Goal: Book appointment/travel/reservation

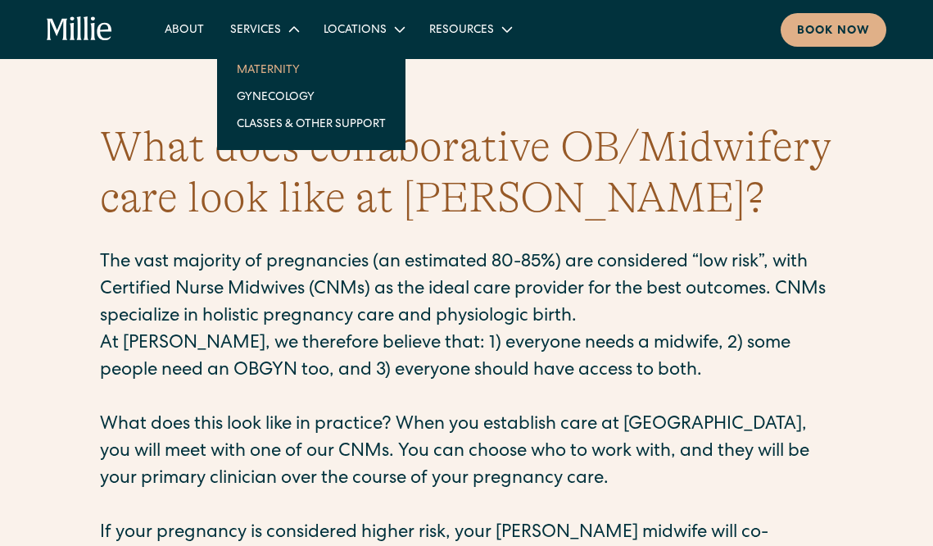
click at [261, 70] on link "Maternity" at bounding box center [311, 69] width 175 height 27
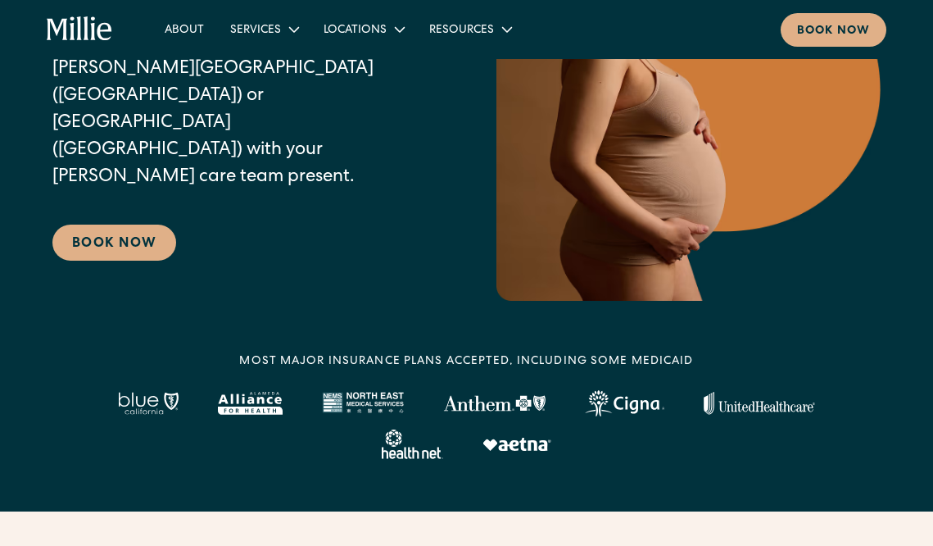
scroll to position [245, 0]
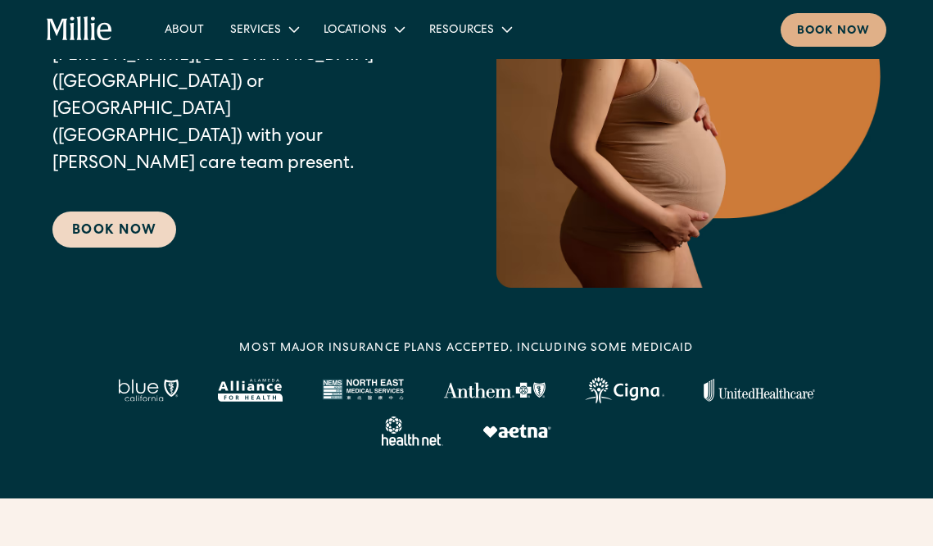
click at [134, 211] on link "Book Now" at bounding box center [114, 229] width 124 height 36
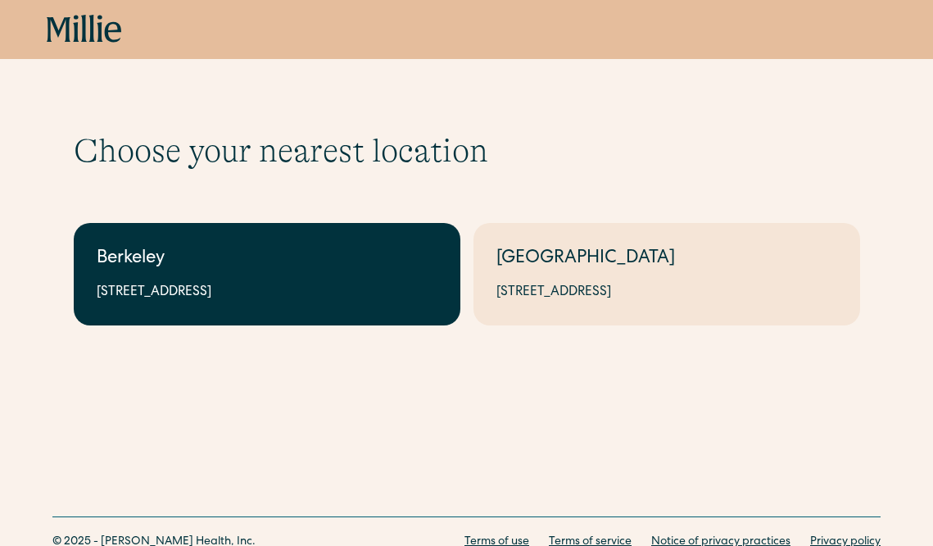
click at [298, 276] on link "Berkeley 2999 Regent St, Suite 524, Berkeley, CA 94705" at bounding box center [267, 274] width 387 height 102
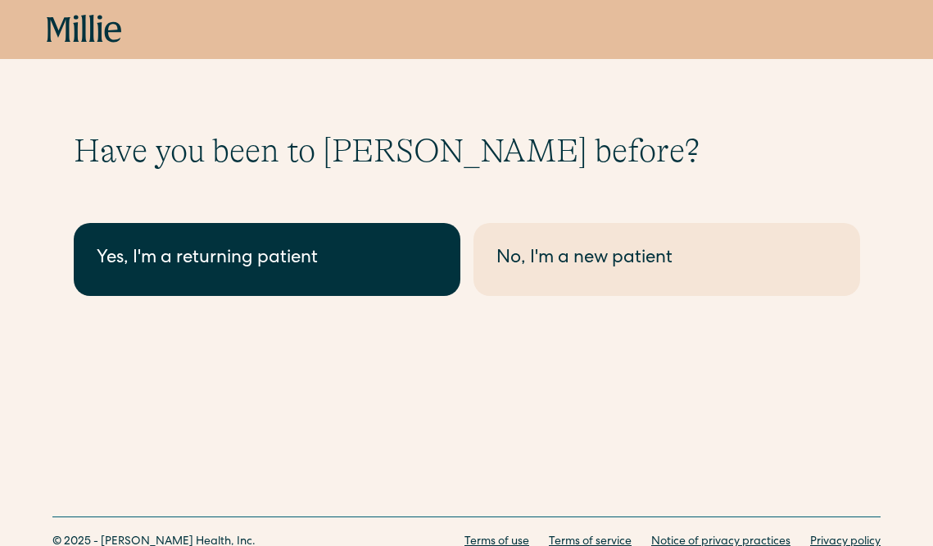
click at [384, 234] on link "Yes, I'm a returning patient" at bounding box center [267, 259] width 387 height 73
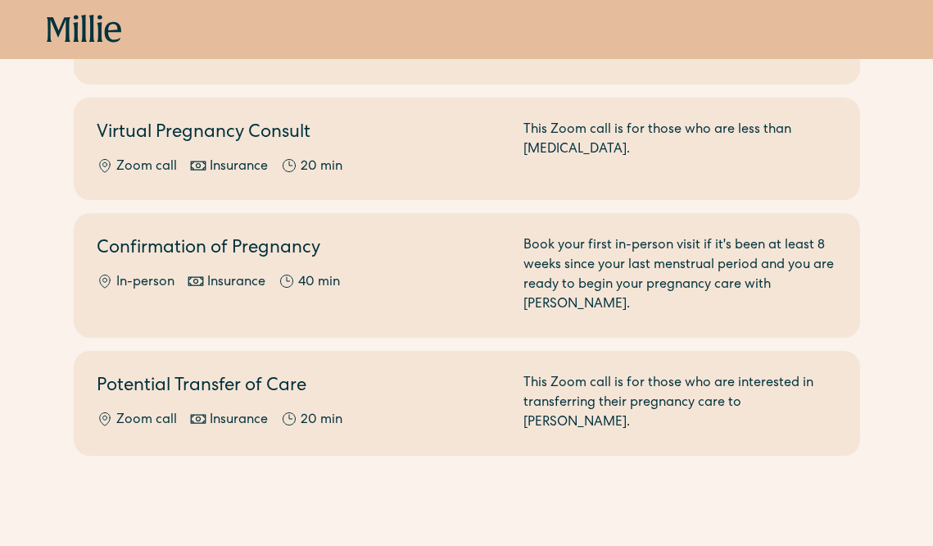
scroll to position [389, 0]
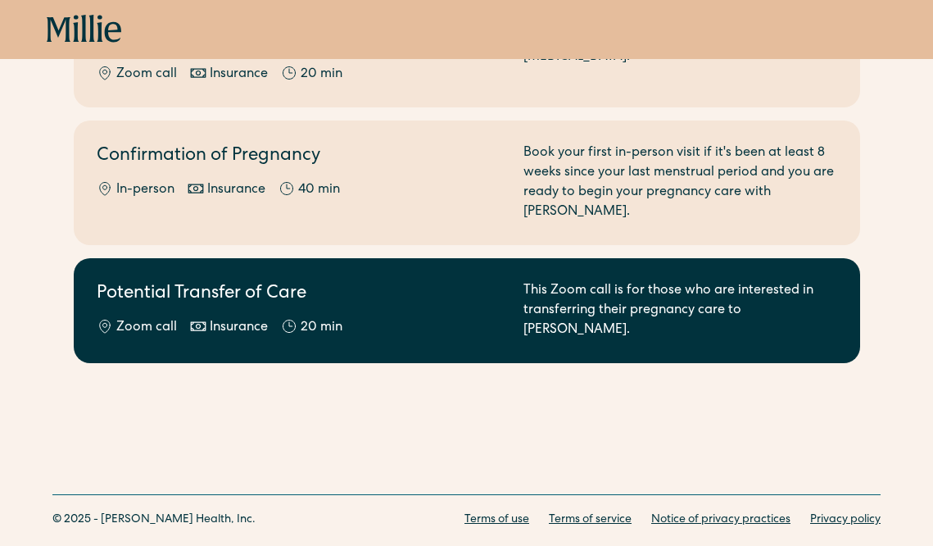
click at [393, 318] on div "Zoom call Insurance 20 min" at bounding box center [300, 328] width 407 height 20
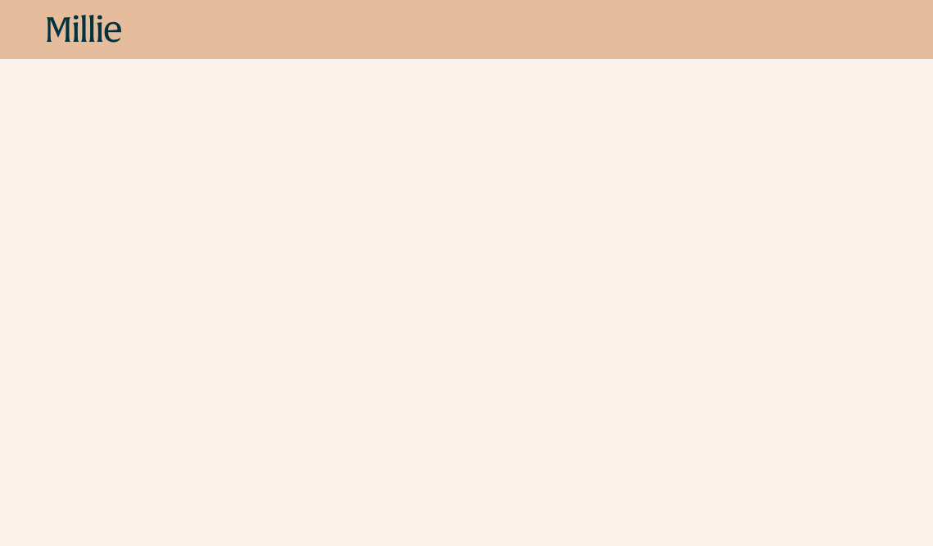
scroll to position [555, 0]
